Goal: Task Accomplishment & Management: Manage account settings

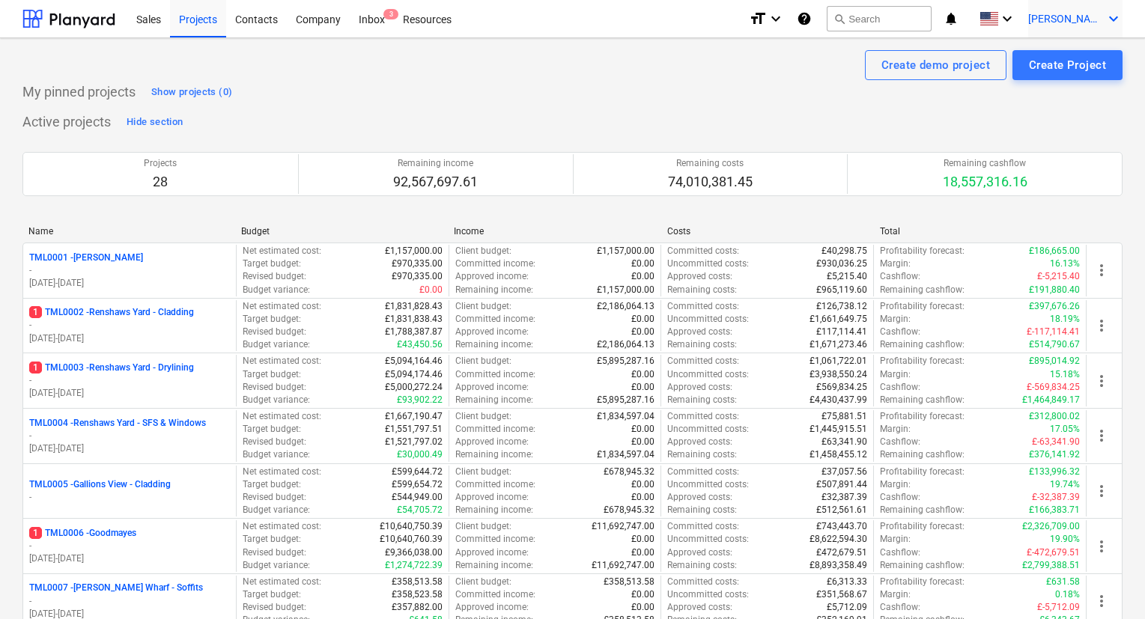
click at [1106, 10] on icon "keyboard_arrow_down" at bounding box center [1113, 19] width 18 height 18
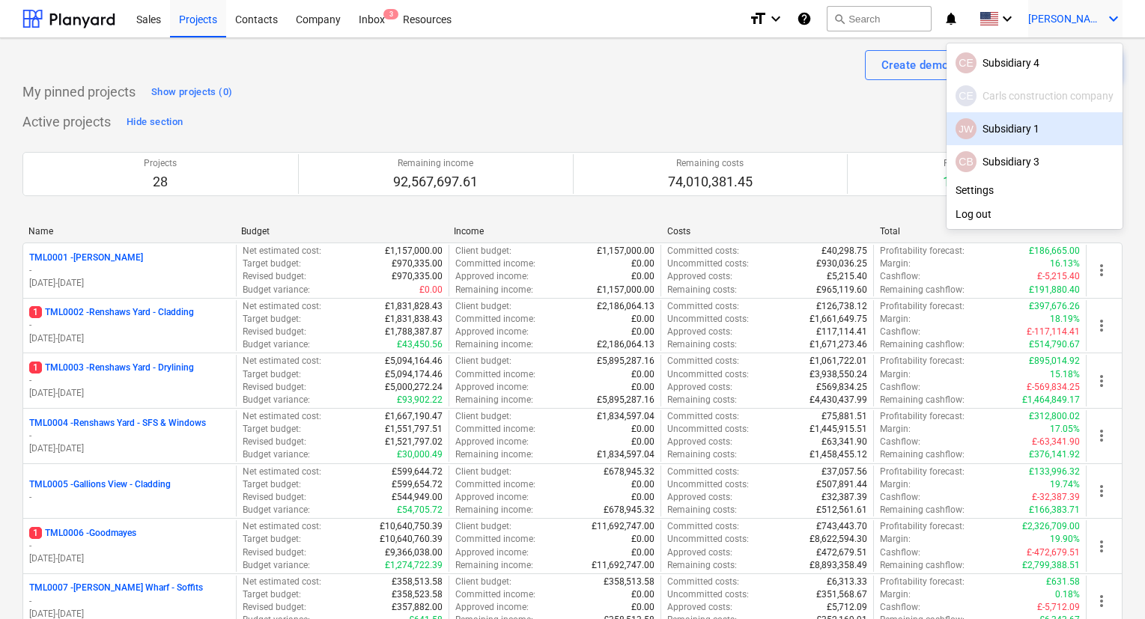
click at [1001, 128] on div "JW Subsidiary 1" at bounding box center [1034, 128] width 158 height 21
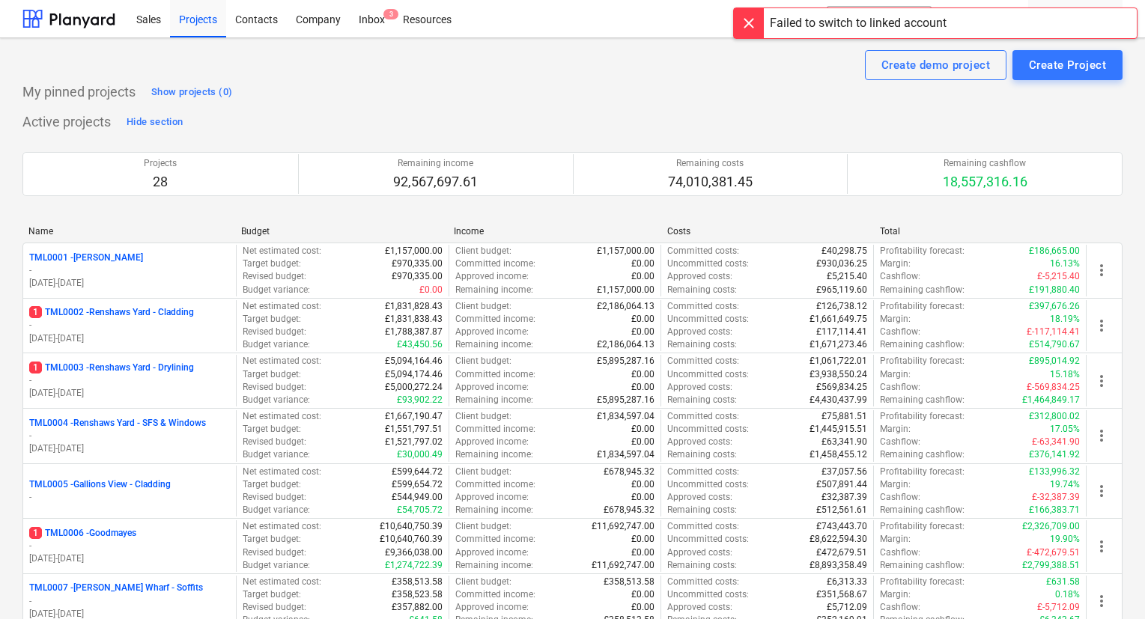
click at [740, 16] on div at bounding box center [749, 23] width 30 height 30
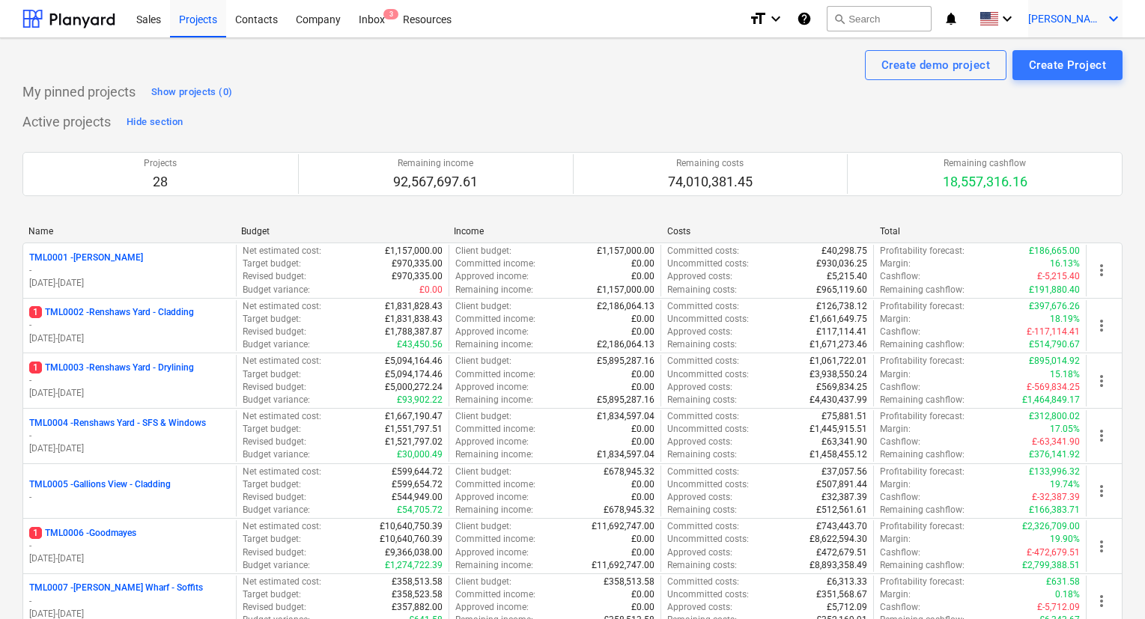
click at [1068, 6] on div "[PERSON_NAME] keyboard_arrow_down" at bounding box center [1075, 18] width 94 height 37
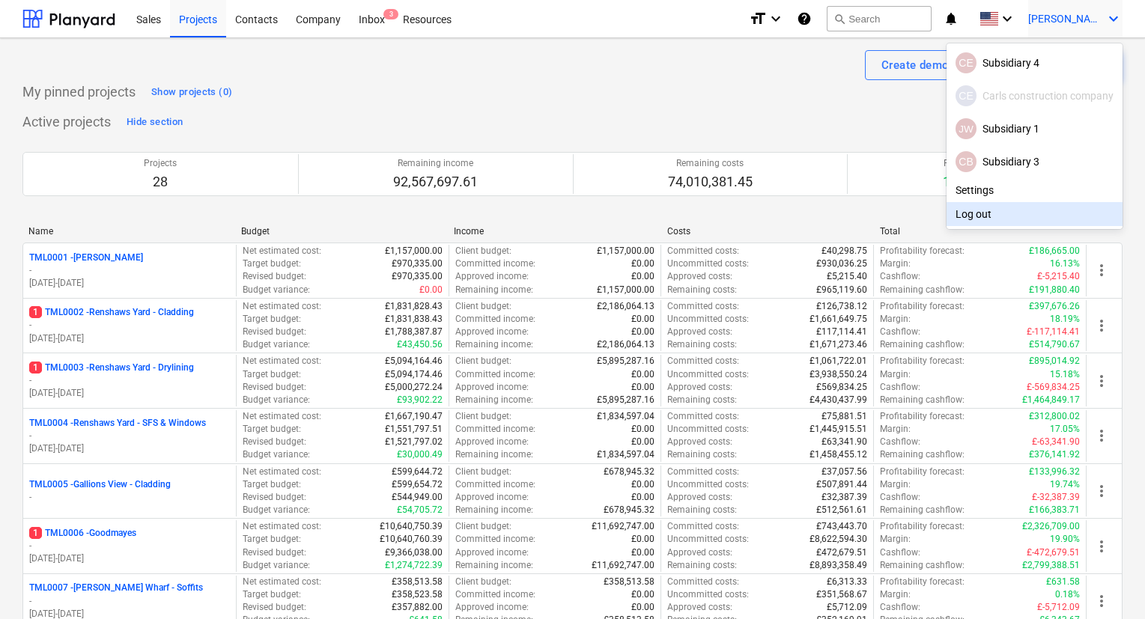
click at [993, 221] on div "Log out" at bounding box center [1034, 214] width 176 height 24
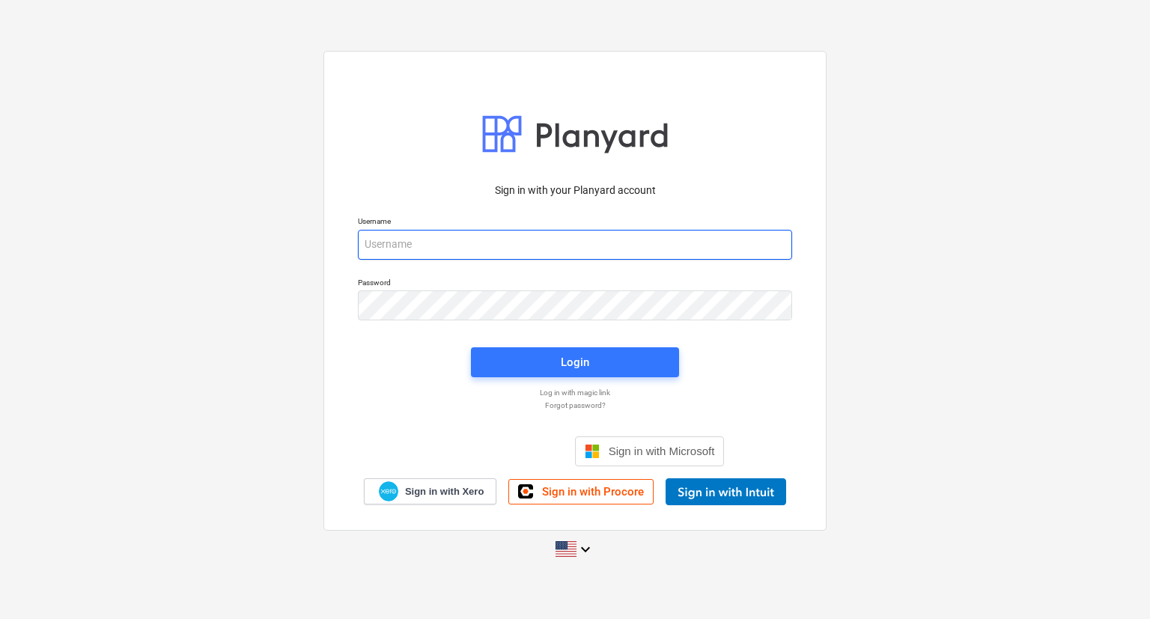
click at [454, 250] on input "email" at bounding box center [575, 245] width 434 height 30
type input "[PERSON_NAME][EMAIL_ADDRESS][DOMAIN_NAME]"
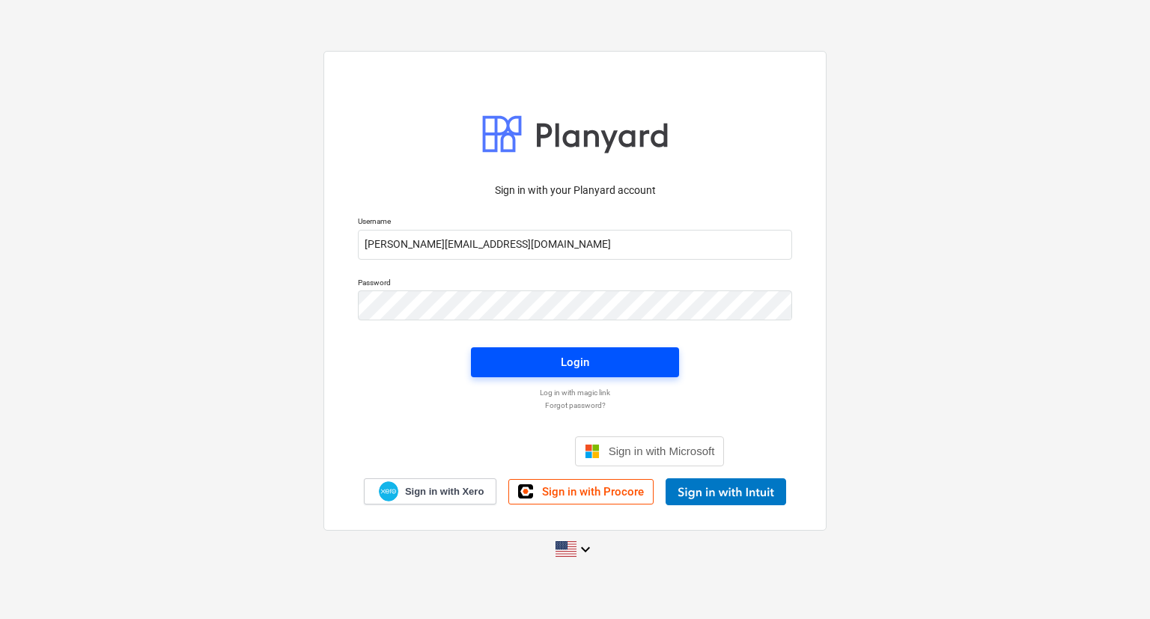
click at [519, 368] on span "Login" at bounding box center [575, 362] width 172 height 19
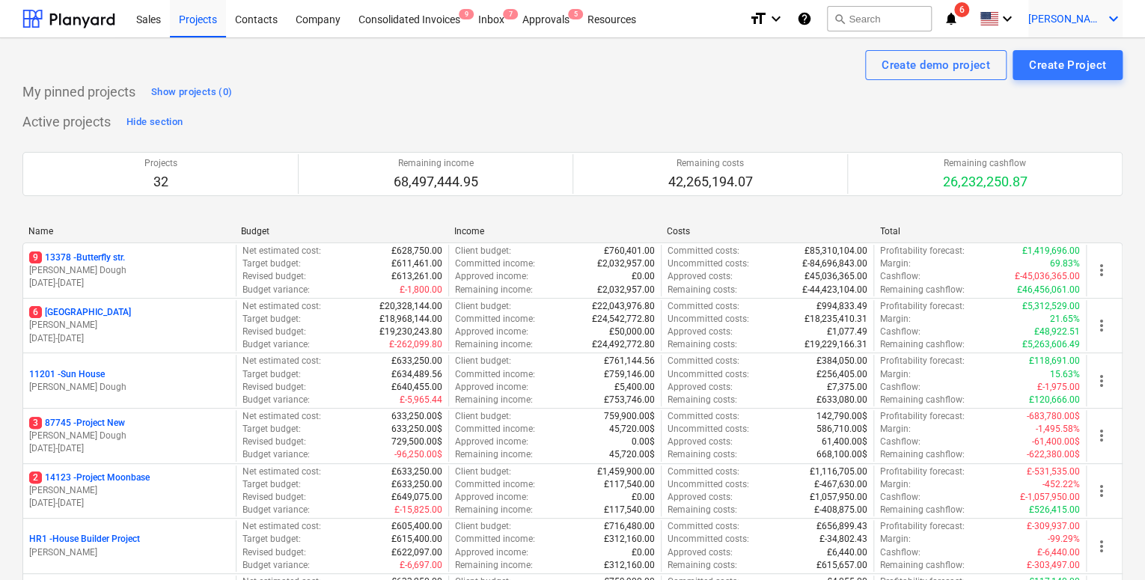
click at [1107, 31] on div "[PERSON_NAME] keyboard_arrow_down" at bounding box center [1076, 18] width 94 height 37
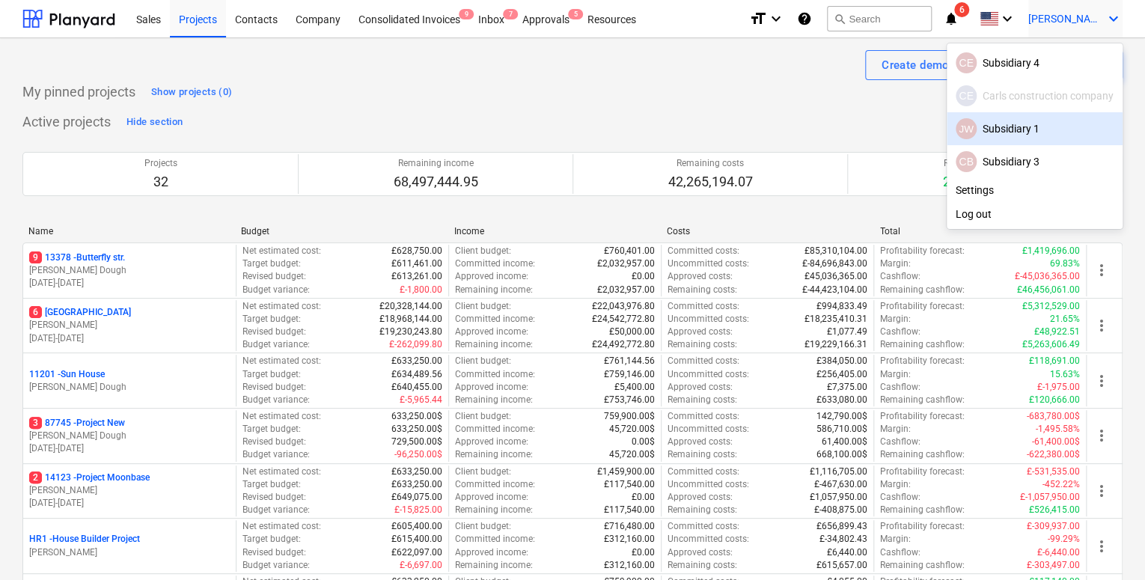
click at [996, 129] on div "JW Subsidiary 1" at bounding box center [1035, 128] width 158 height 21
